Goal: Task Accomplishment & Management: Use online tool/utility

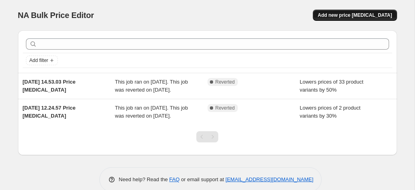
click at [366, 14] on span "Add new price [MEDICAL_DATA]" at bounding box center [355, 15] width 74 height 6
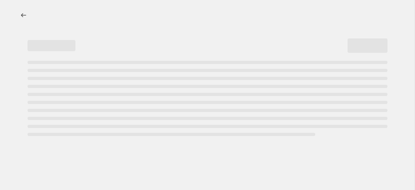
select select "percentage"
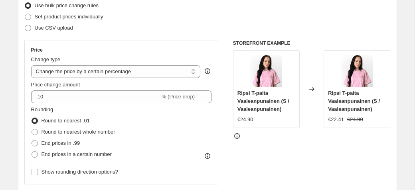
scroll to position [125, 0]
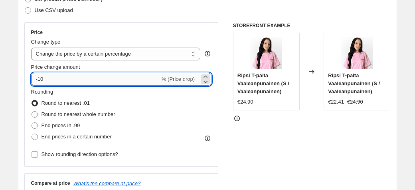
click at [133, 77] on input "-10" at bounding box center [95, 79] width 129 height 13
type input "-1"
type input "-3"
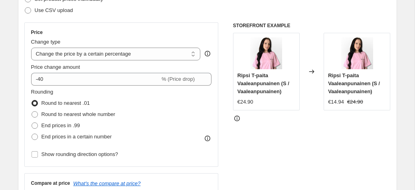
click at [183, 104] on div "Rounding Round to nearest .01 Round to nearest whole number End prices in .99 E…" at bounding box center [121, 115] width 181 height 54
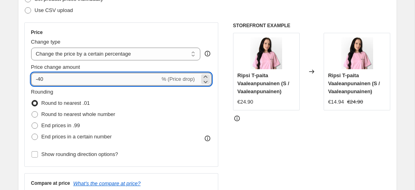
drag, startPoint x: 55, startPoint y: 76, endPoint x: 39, endPoint y: 77, distance: 16.0
click at [39, 77] on input "-40" at bounding box center [95, 79] width 129 height 13
type input "-30"
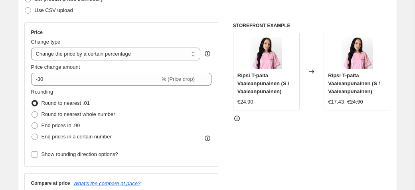
click at [174, 98] on div "Rounding Round to nearest .01 Round to nearest whole number End prices in .99 E…" at bounding box center [121, 115] width 181 height 54
click at [99, 112] on span "Round to nearest whole number" at bounding box center [79, 114] width 74 height 6
click at [32, 111] on input "Round to nearest whole number" at bounding box center [32, 111] width 0 height 0
radio input "true"
click at [73, 126] on span "End prices in .99" at bounding box center [61, 125] width 39 height 6
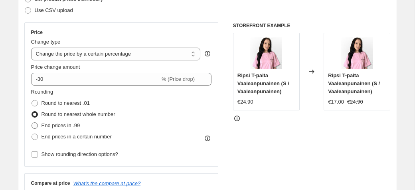
click at [32, 123] on input "End prices in .99" at bounding box center [32, 122] width 0 height 0
radio input "true"
click at [70, 103] on span "Round to nearest .01" at bounding box center [66, 103] width 48 height 6
click at [32, 100] on input "Round to nearest .01" at bounding box center [32, 100] width 0 height 0
radio input "true"
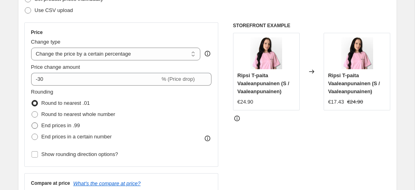
click at [66, 126] on span "End prices in .99" at bounding box center [61, 125] width 39 height 6
click at [32, 123] on input "End prices in .99" at bounding box center [32, 122] width 0 height 0
radio input "true"
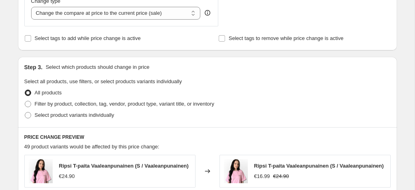
scroll to position [332, 0]
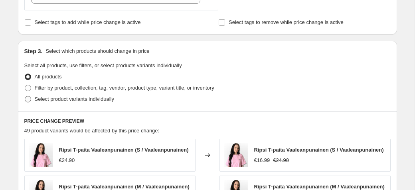
click at [29, 99] on span at bounding box center [28, 99] width 6 height 6
click at [25, 96] on input "Select product variants individually" at bounding box center [25, 96] width 0 height 0
radio input "true"
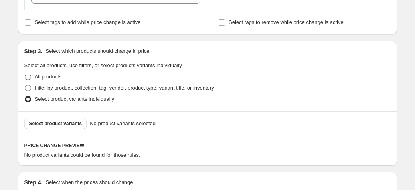
click at [29, 79] on span at bounding box center [28, 76] width 6 height 6
click at [25, 74] on input "All products" at bounding box center [25, 73] width 0 height 0
radio input "true"
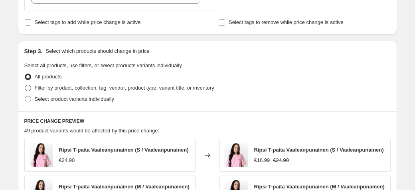
click at [28, 88] on span at bounding box center [28, 88] width 6 height 6
click at [25, 85] on input "Filter by product, collection, tag, vendor, product type, variant title, or inv…" at bounding box center [25, 85] width 0 height 0
radio input "true"
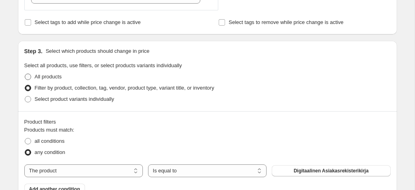
click at [27, 74] on span at bounding box center [28, 76] width 6 height 6
click at [25, 74] on input "All products" at bounding box center [25, 73] width 0 height 0
radio input "true"
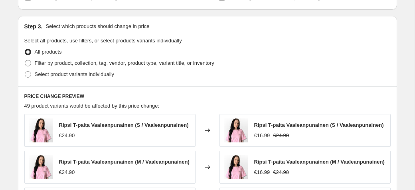
scroll to position [374, 0]
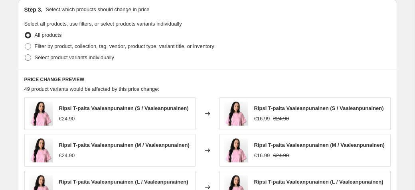
click at [31, 57] on span at bounding box center [27, 57] width 7 height 7
click at [25, 55] on input "Select product variants individually" at bounding box center [25, 54] width 0 height 0
radio input "true"
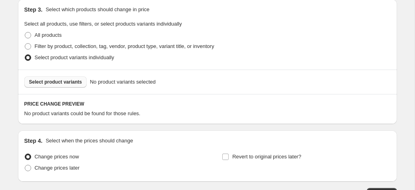
click at [43, 80] on span "Select product variants" at bounding box center [55, 82] width 53 height 6
